Goal: Task Accomplishment & Management: Manage account settings

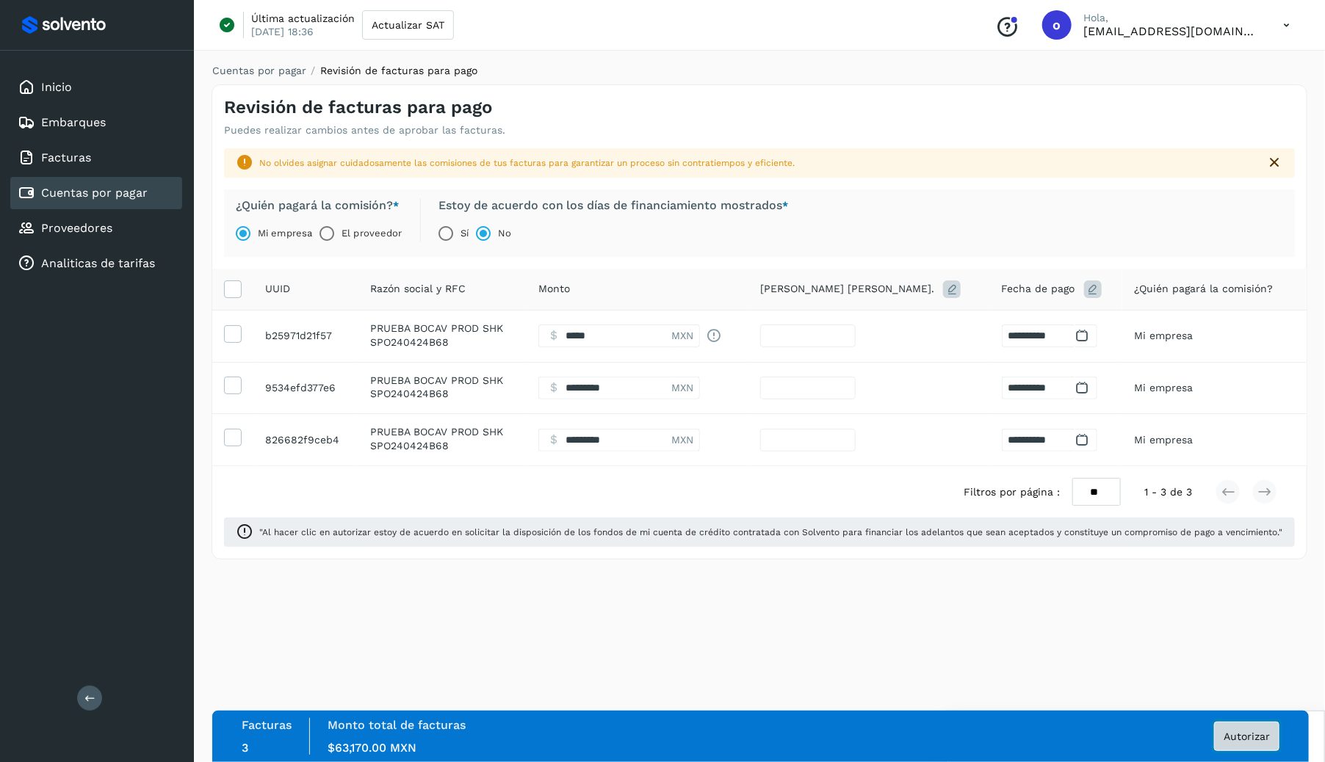
click at [1250, 738] on span "Autorizar" at bounding box center [1246, 736] width 46 height 10
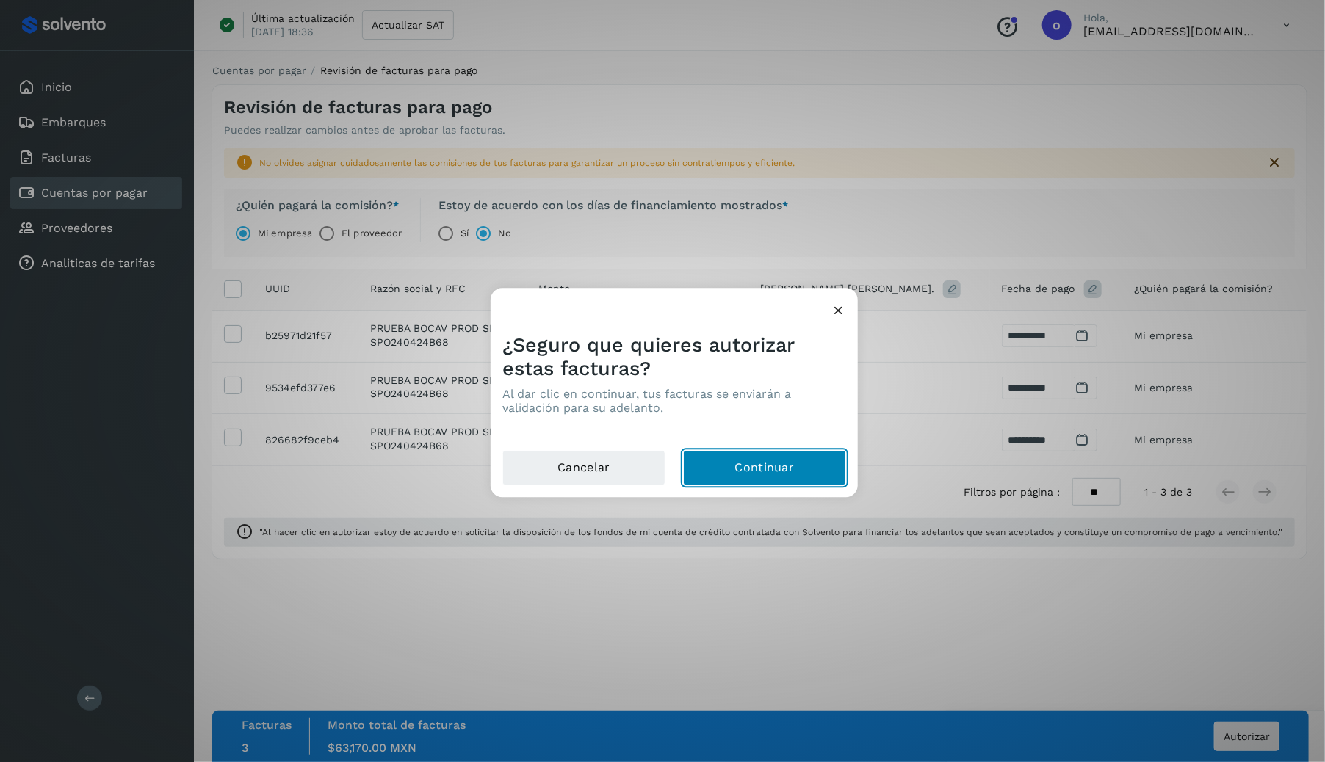
click at [809, 474] on button "Continuar" at bounding box center [764, 468] width 163 height 35
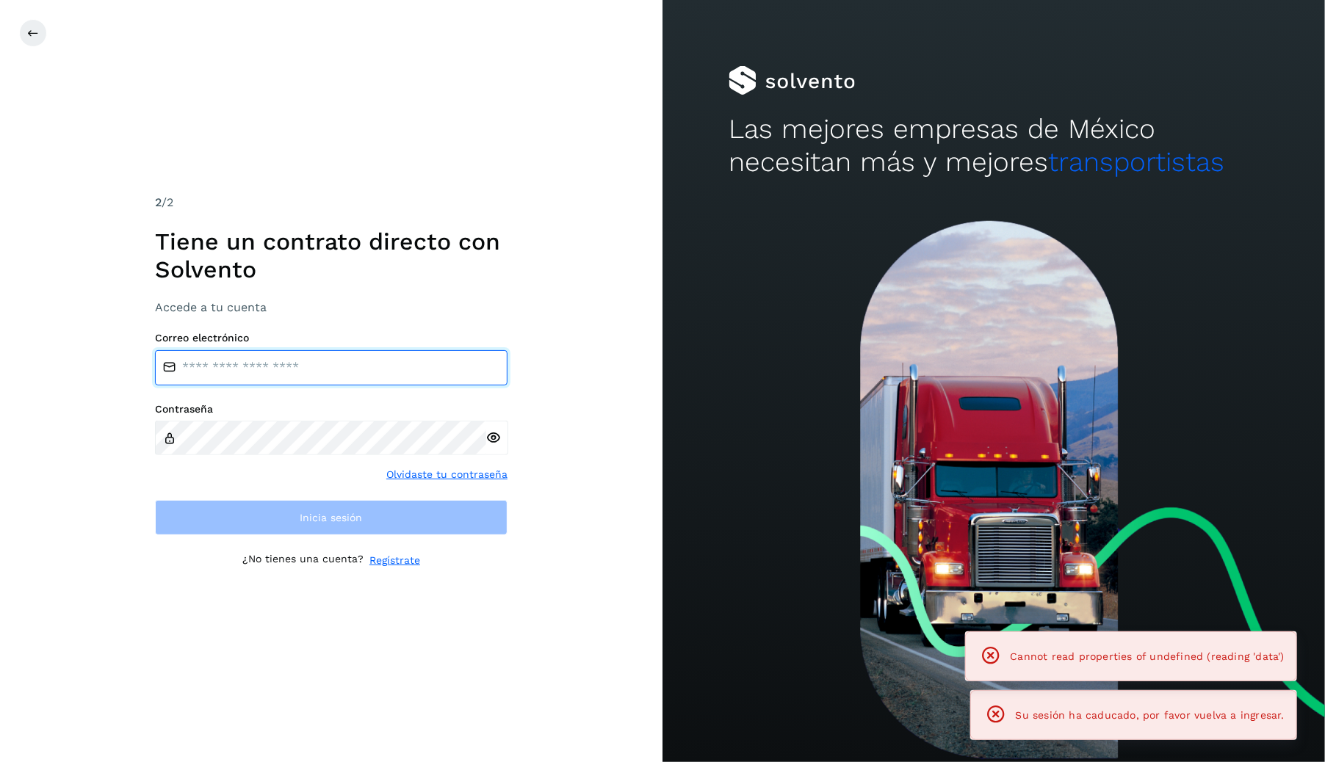
click at [415, 380] on input "email" at bounding box center [331, 367] width 352 height 35
type input "******"
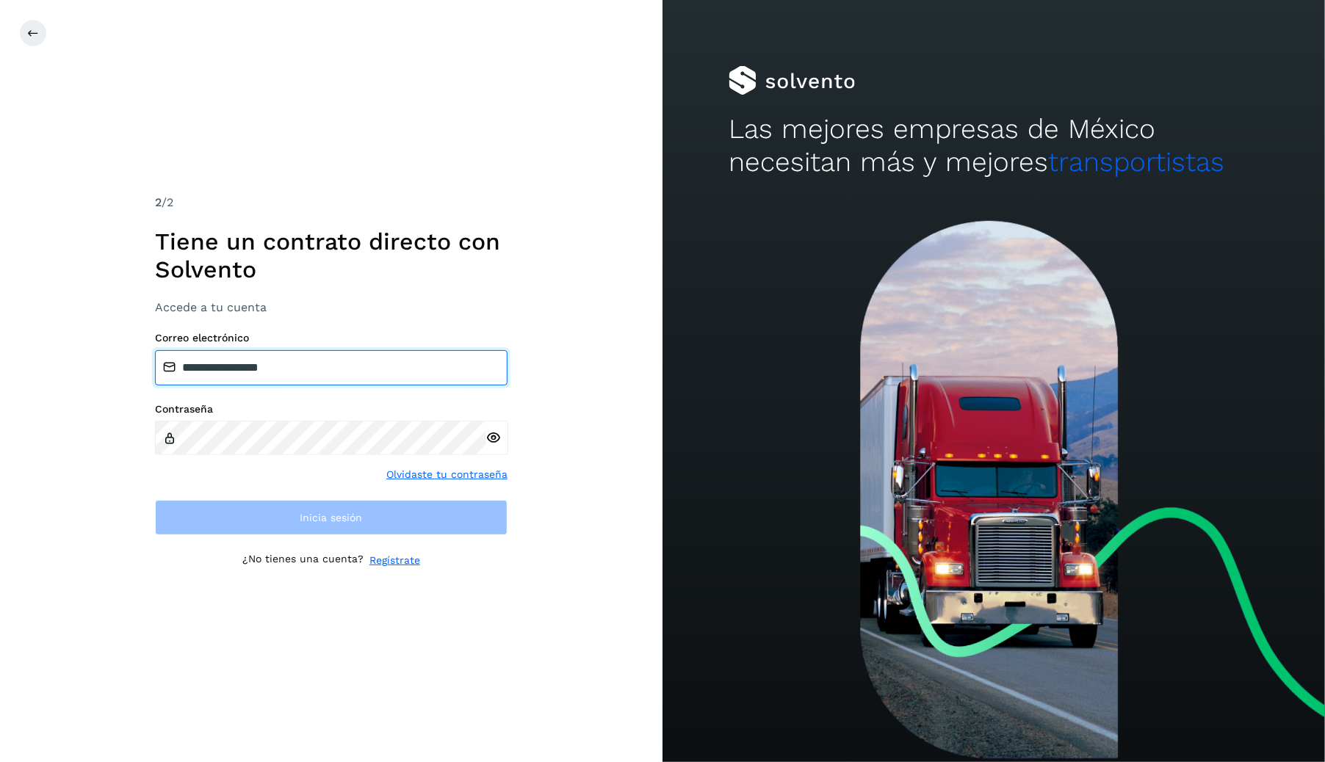
type input "**********"
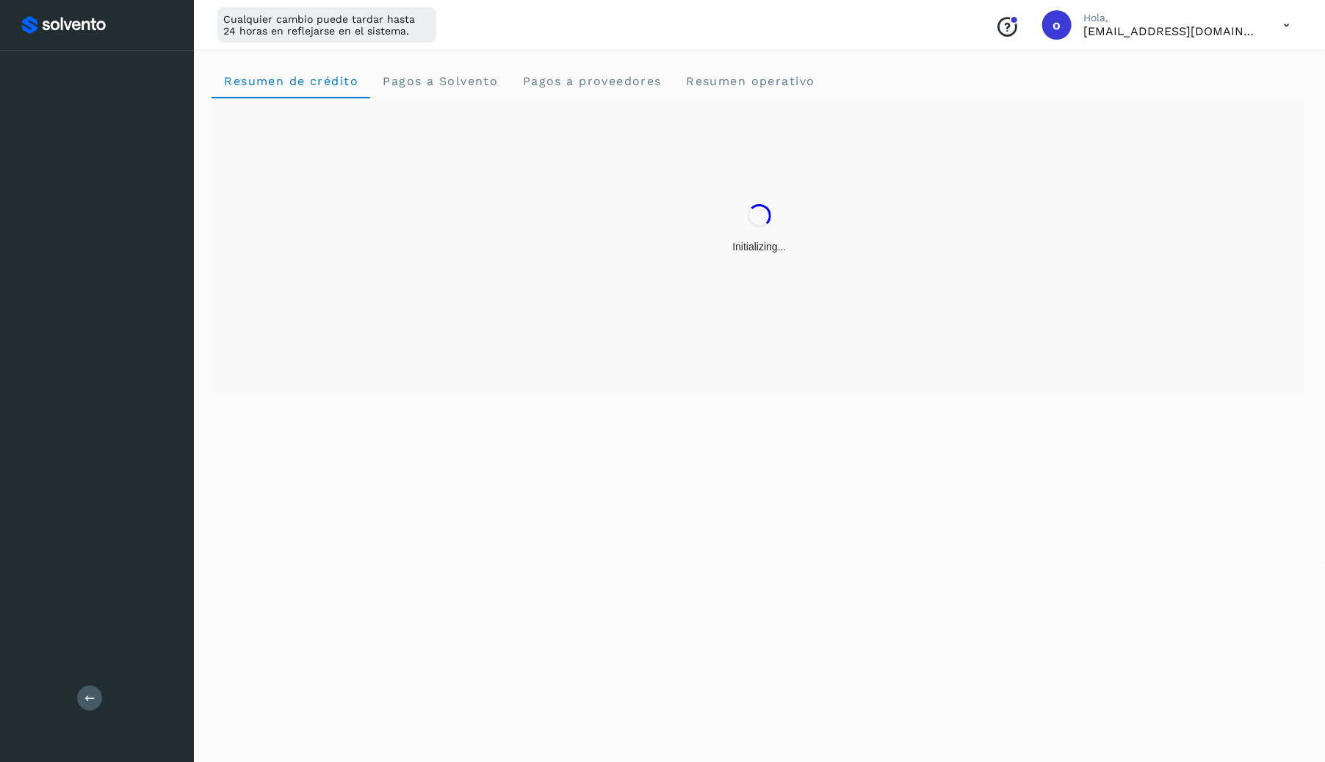
click at [438, 203] on div "Initializing..." at bounding box center [759, 228] width 1096 height 261
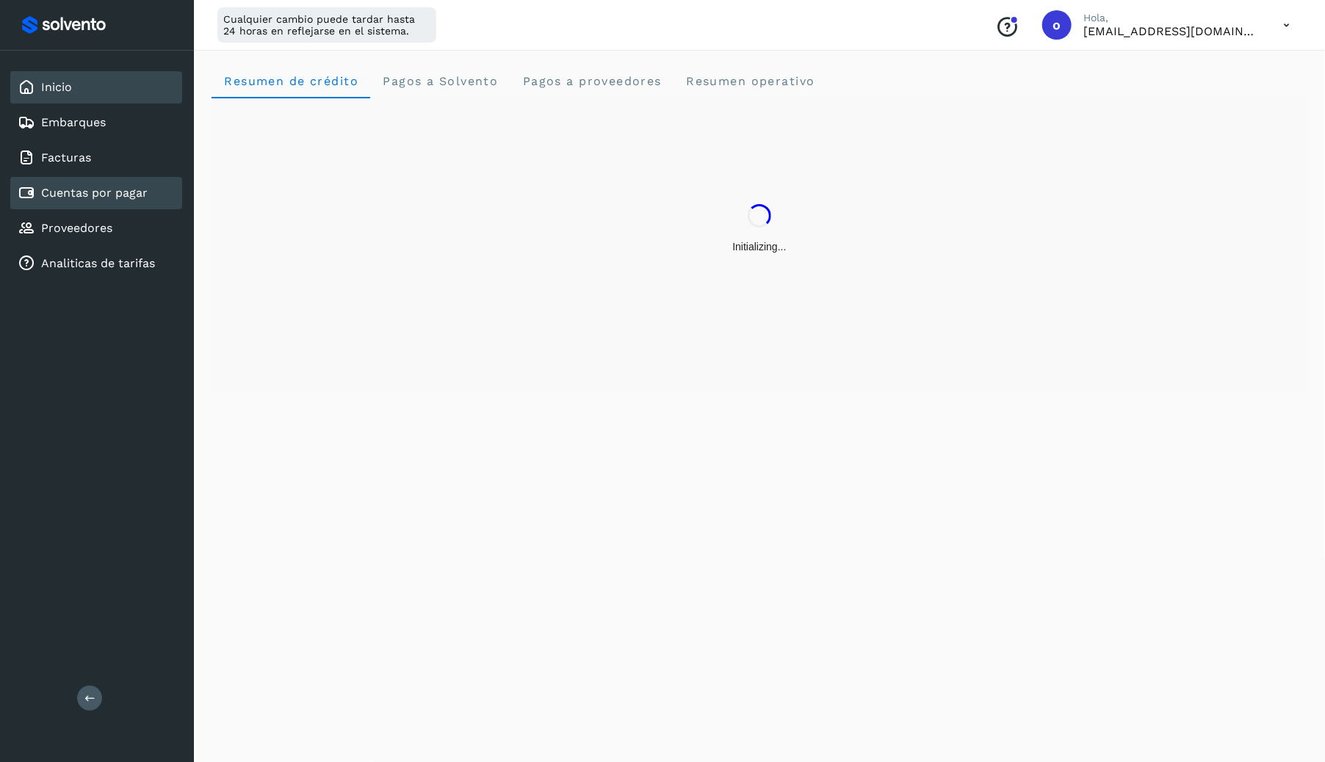
click at [134, 190] on link "Cuentas por pagar" at bounding box center [94, 193] width 106 height 14
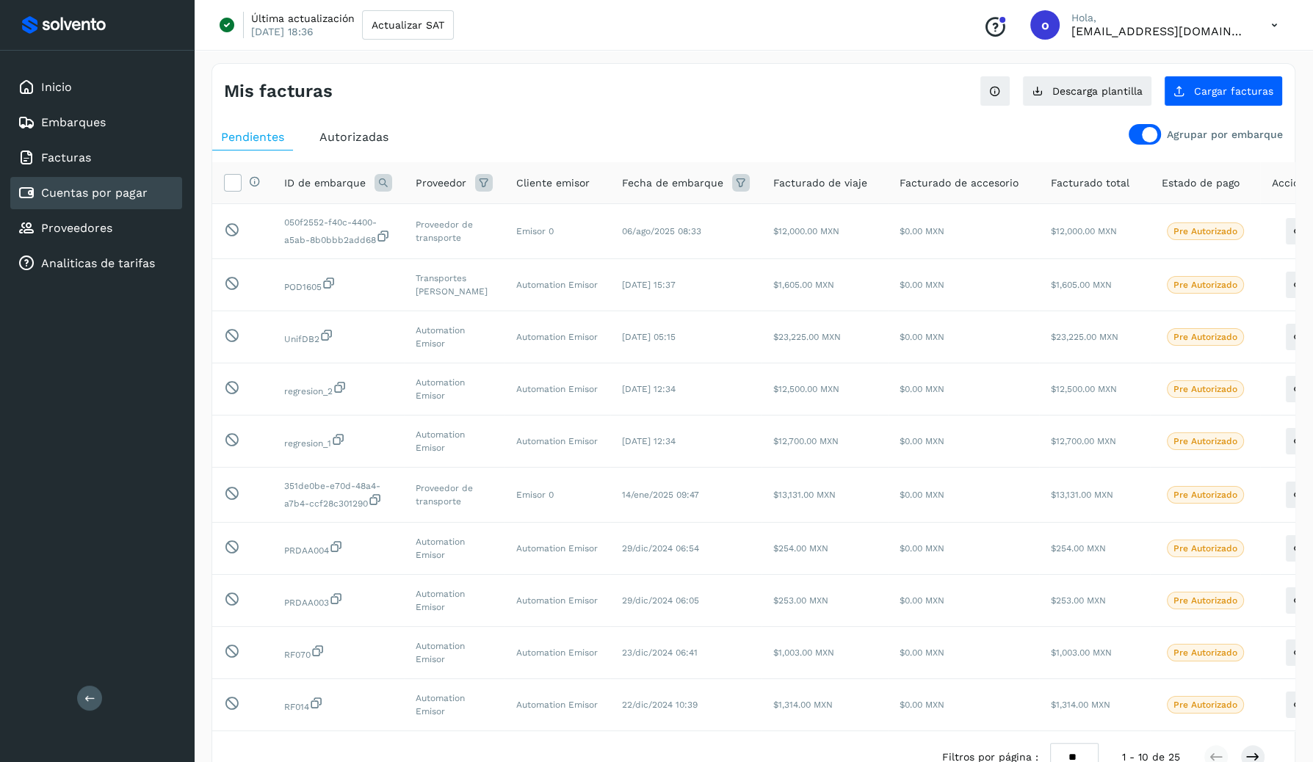
click at [1151, 134] on div at bounding box center [1149, 134] width 15 height 15
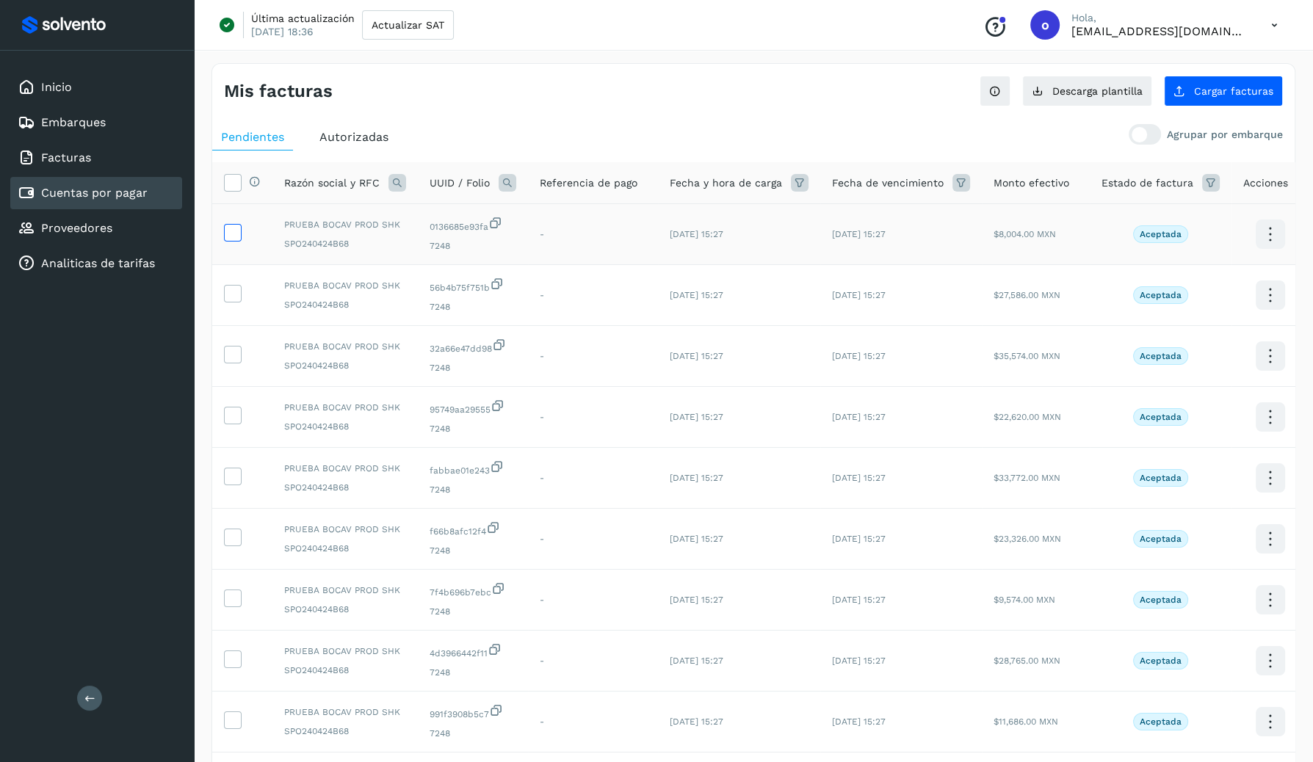
click at [235, 233] on icon at bounding box center [232, 231] width 15 height 15
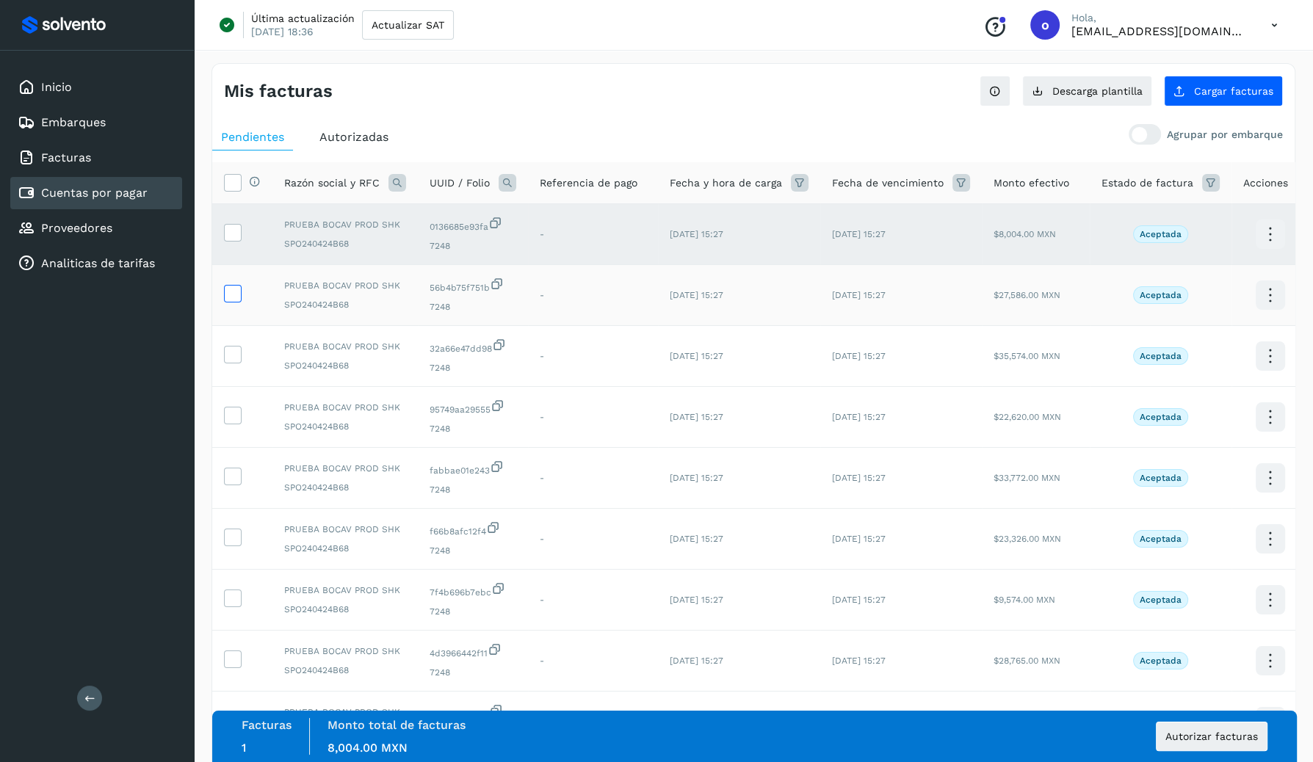
click at [233, 289] on icon at bounding box center [232, 292] width 15 height 15
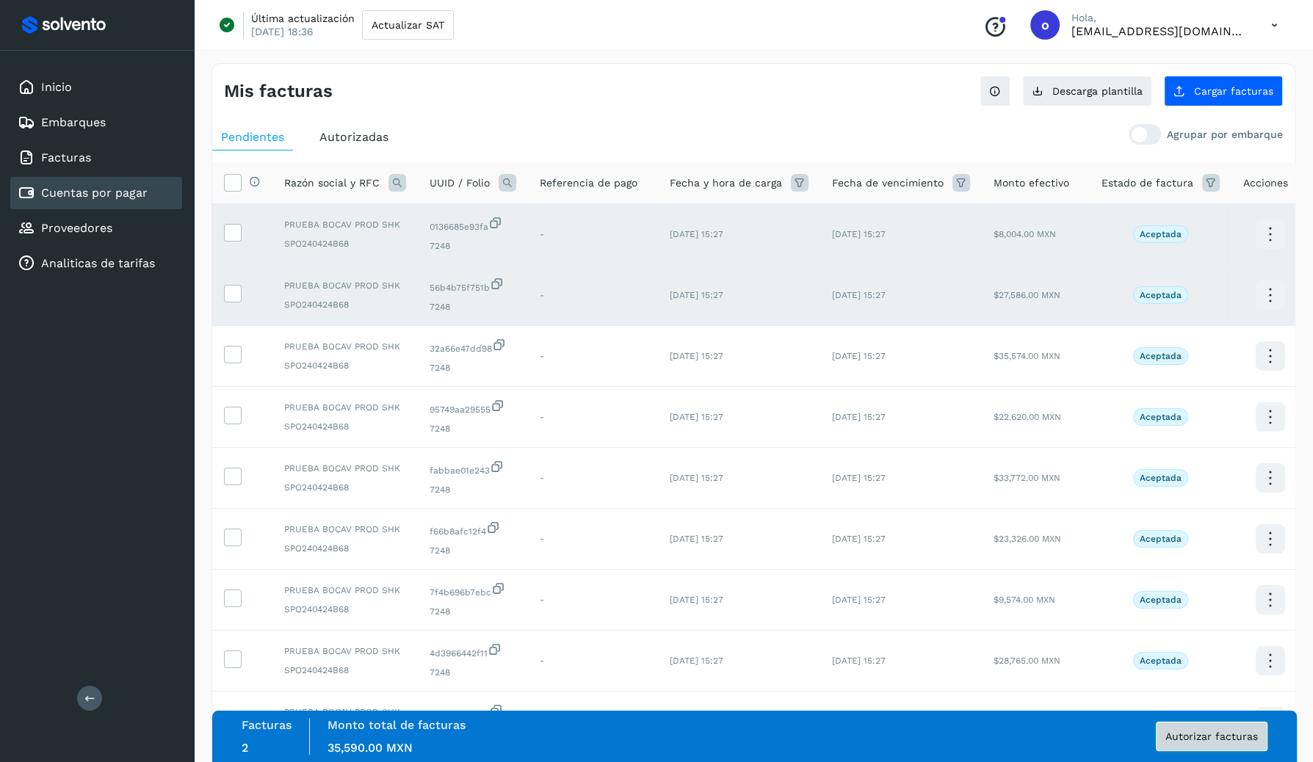
click at [1243, 734] on span "Autorizar facturas" at bounding box center [1211, 736] width 93 height 10
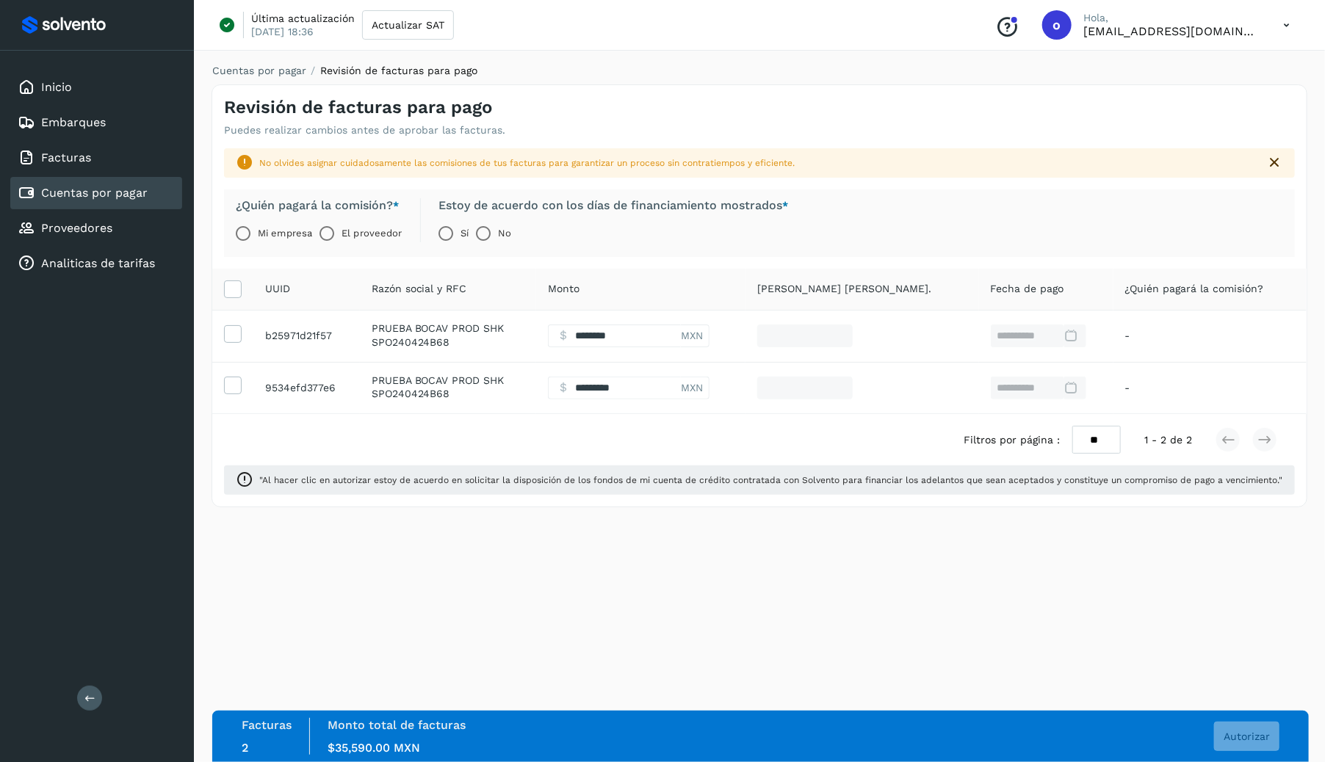
click at [345, 241] on label "El proveedor" at bounding box center [371, 233] width 60 height 29
click at [1245, 731] on span "Autorizar" at bounding box center [1246, 736] width 46 height 10
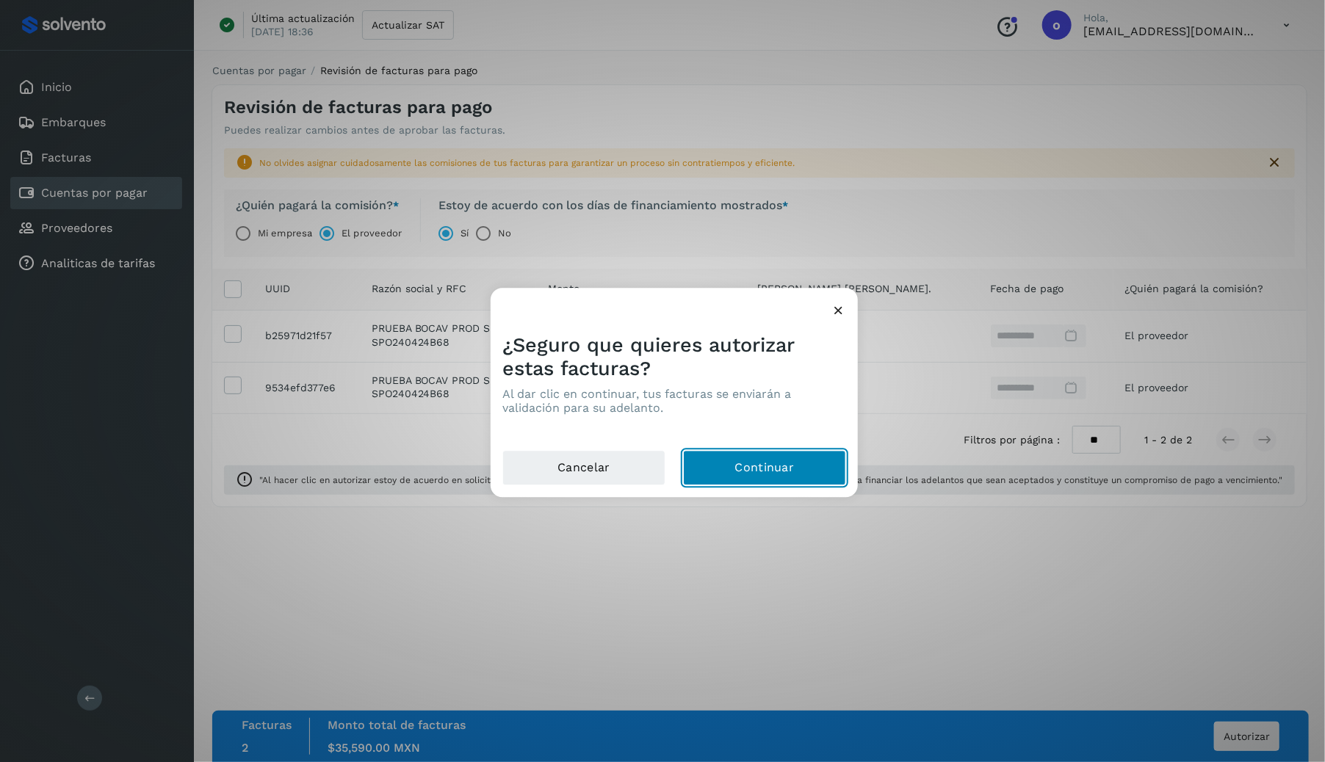
click at [778, 475] on button "Continuar" at bounding box center [764, 468] width 163 height 35
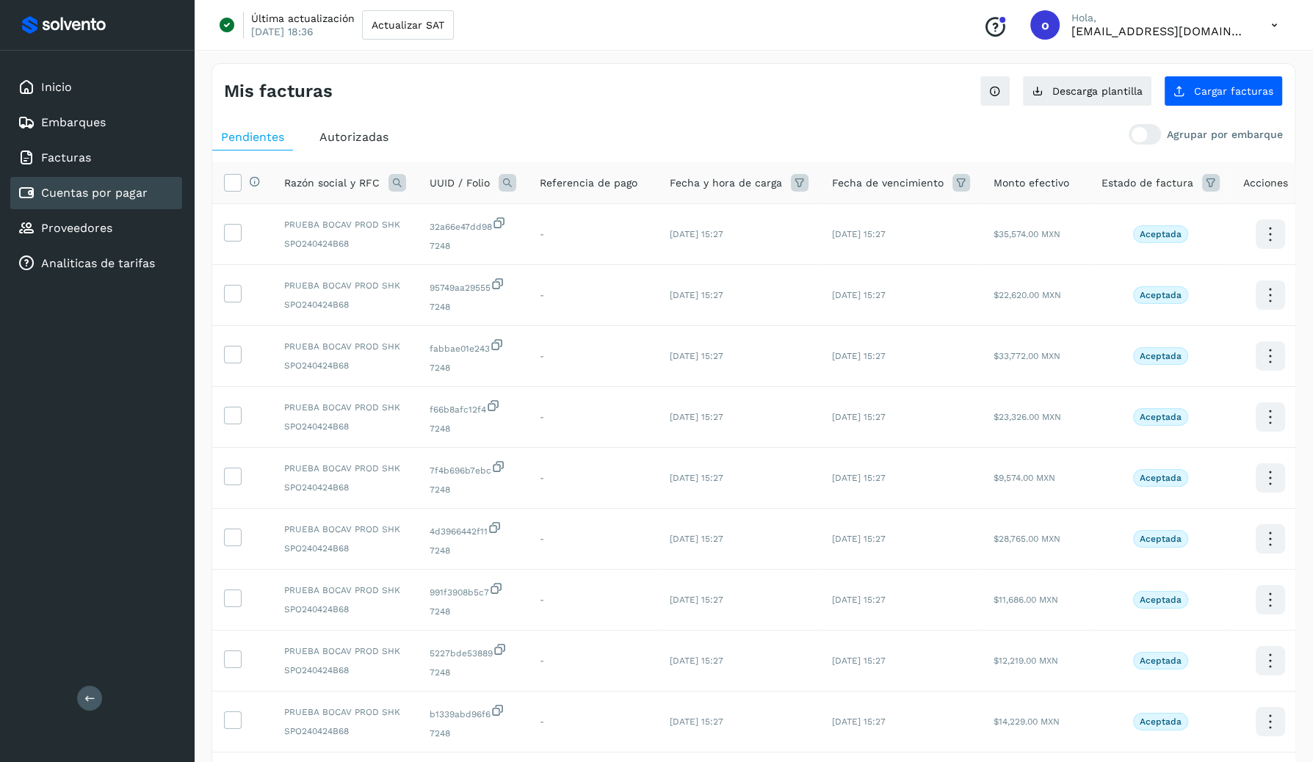
click at [1272, 37] on icon at bounding box center [1274, 25] width 30 height 30
click at [1191, 90] on div "Cerrar sesión" at bounding box center [1201, 95] width 175 height 28
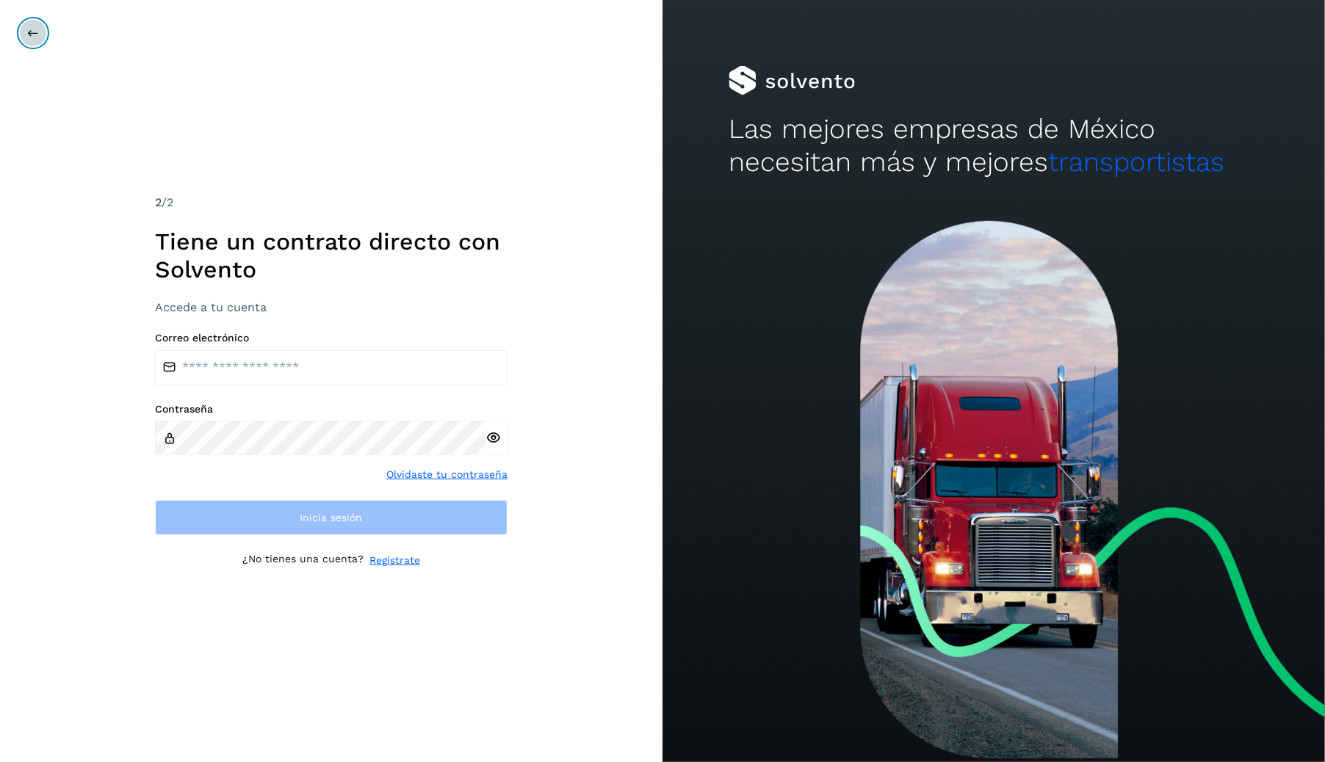
click at [29, 29] on icon at bounding box center [33, 33] width 12 height 12
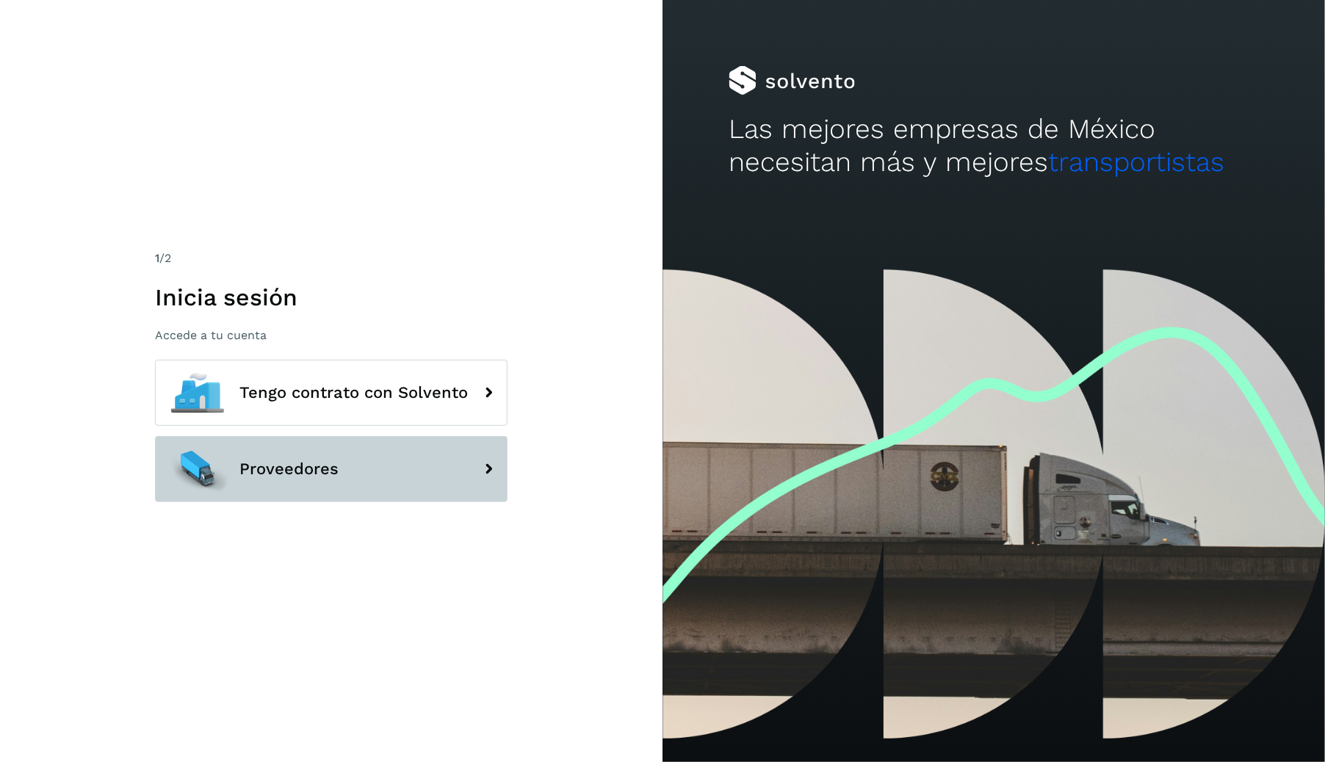
click at [288, 471] on span "Proveedores" at bounding box center [288, 469] width 99 height 18
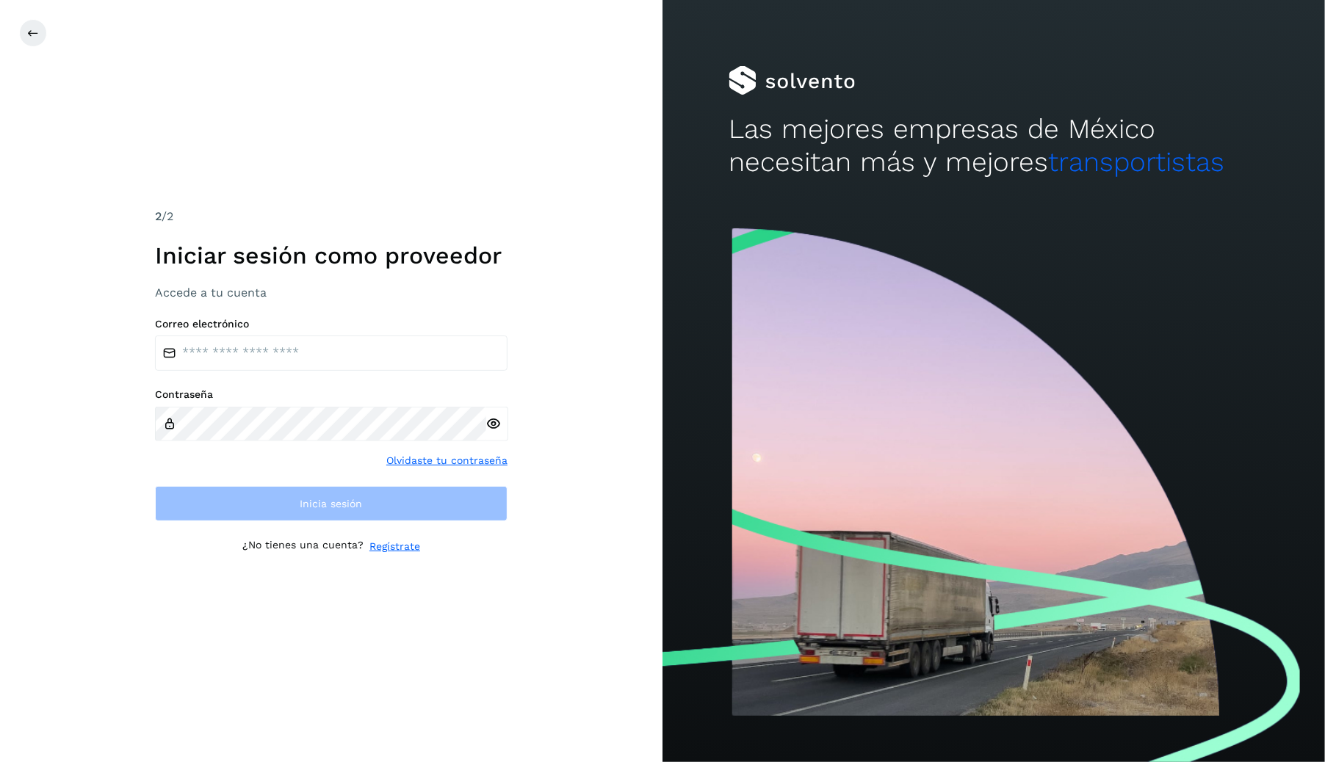
click at [358, 375] on div "Correo electrónico Contraseña Olvidaste tu contraseña Inicia sesión" at bounding box center [331, 420] width 352 height 204
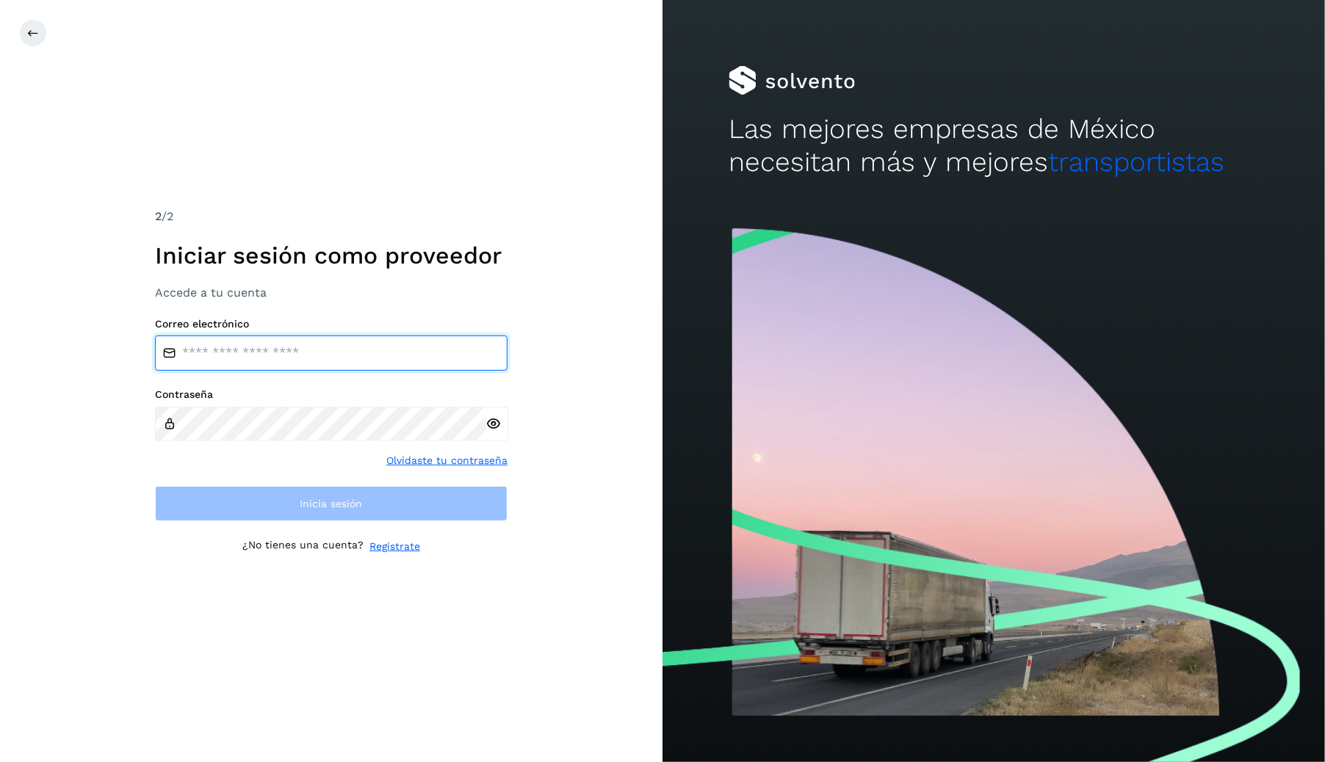
click at [345, 361] on input "email" at bounding box center [331, 353] width 352 height 35
type input "*****"
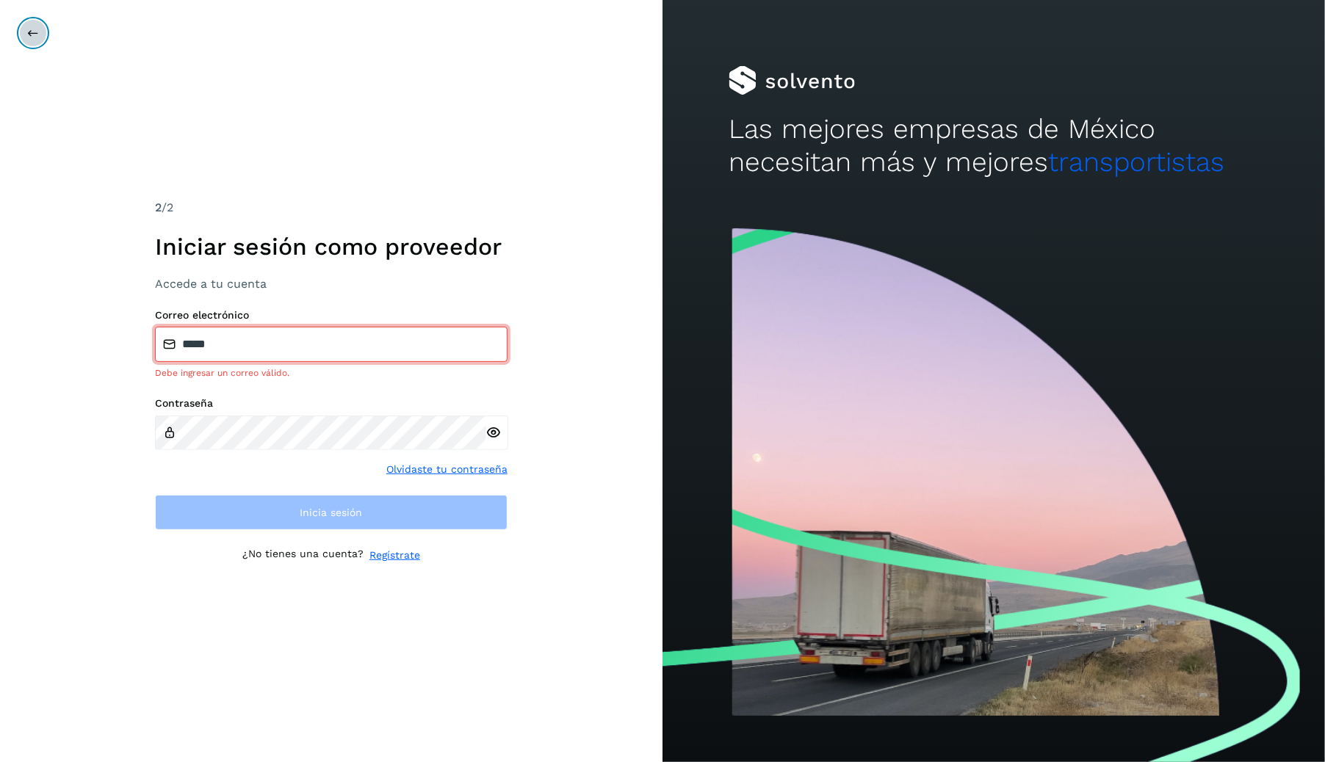
click at [37, 26] on button at bounding box center [33, 33] width 28 height 28
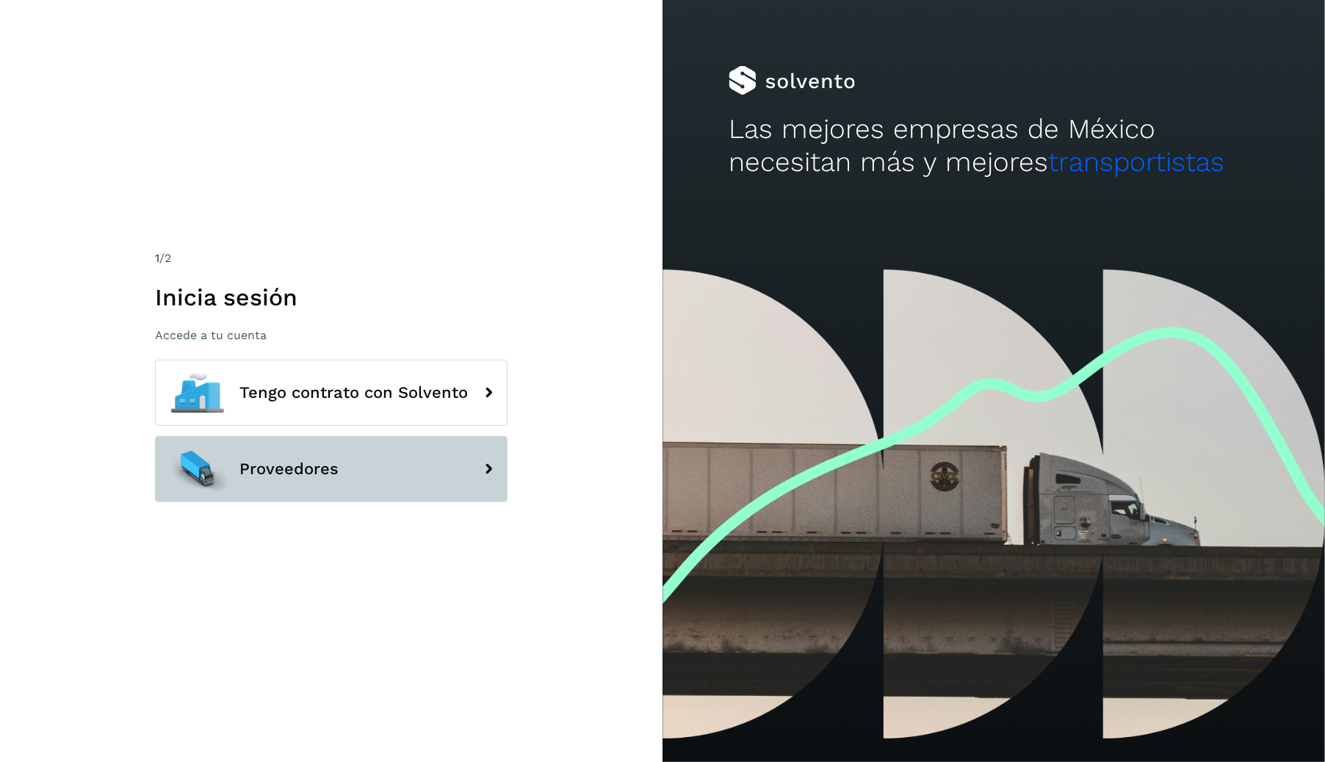
click at [385, 482] on button "Proveedores" at bounding box center [331, 469] width 352 height 66
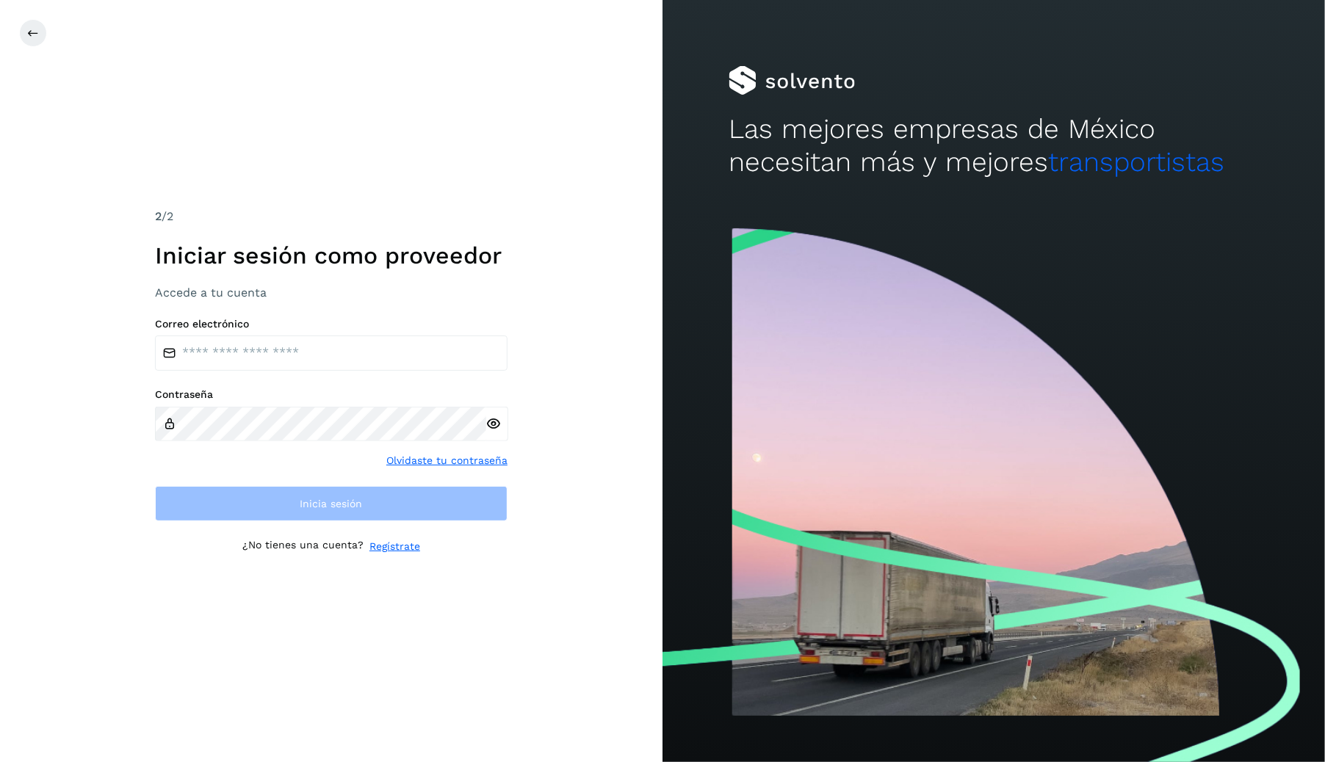
click at [309, 328] on label "Correo electrónico" at bounding box center [331, 324] width 352 height 12
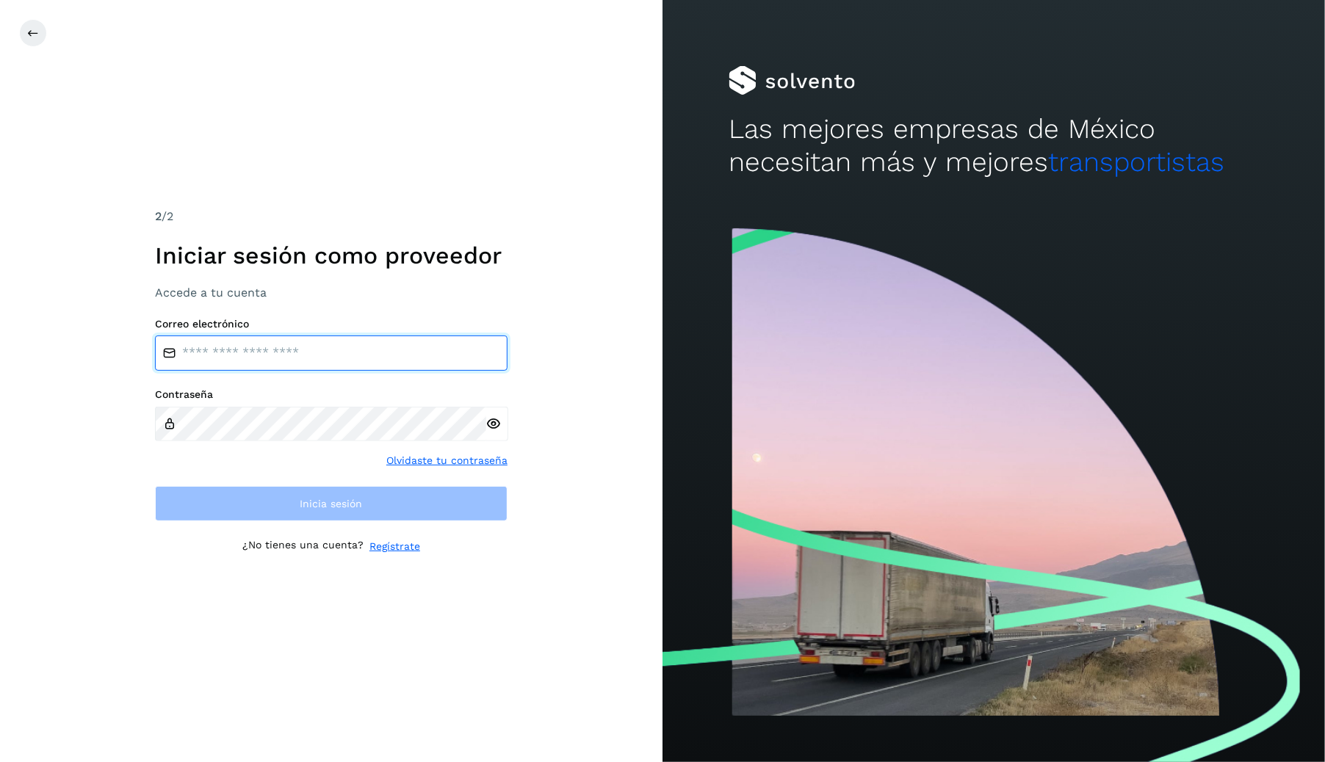
click at [309, 336] on input "email" at bounding box center [331, 353] width 352 height 35
type input "**********"
